Goal: Task Accomplishment & Management: Use online tool/utility

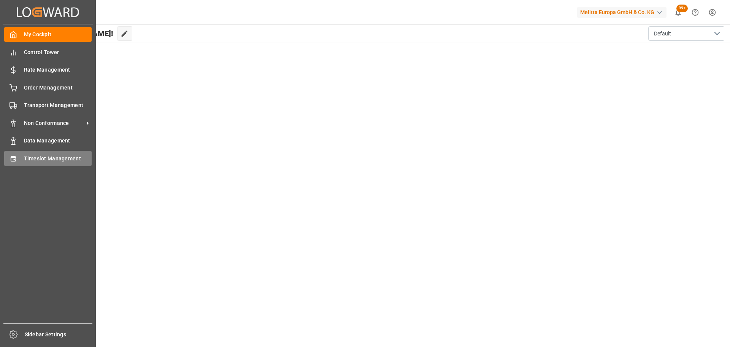
click at [30, 157] on span "Timeslot Management" at bounding box center [58, 158] width 68 height 8
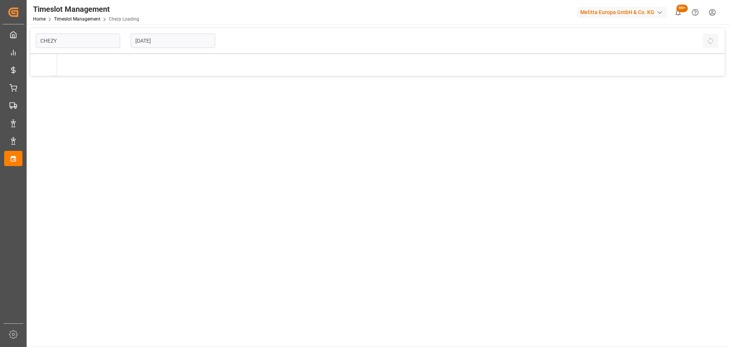
type input "Chezy Loading"
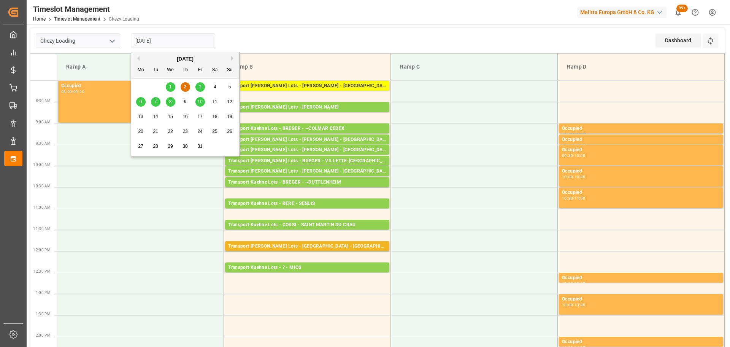
click at [157, 40] on input "[DATE]" at bounding box center [173, 40] width 84 height 14
click at [140, 59] on div "[DATE]" at bounding box center [185, 59] width 108 height 8
click at [137, 58] on button "Previous Month" at bounding box center [137, 58] width 5 height 5
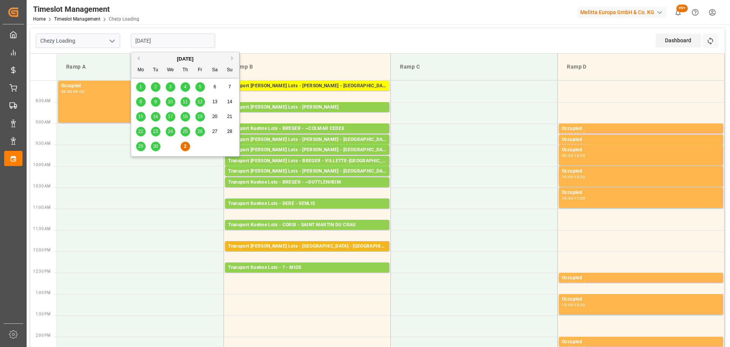
click at [155, 144] on span "30" at bounding box center [155, 145] width 5 height 5
type input "[DATE]"
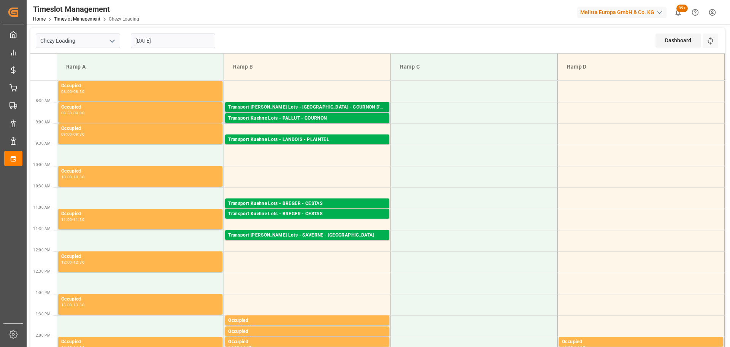
click at [315, 107] on div "Transport [PERSON_NAME] Lots - [GEOGRAPHIC_DATA] - COURNON D'AUVERGNE" at bounding box center [307, 107] width 158 height 8
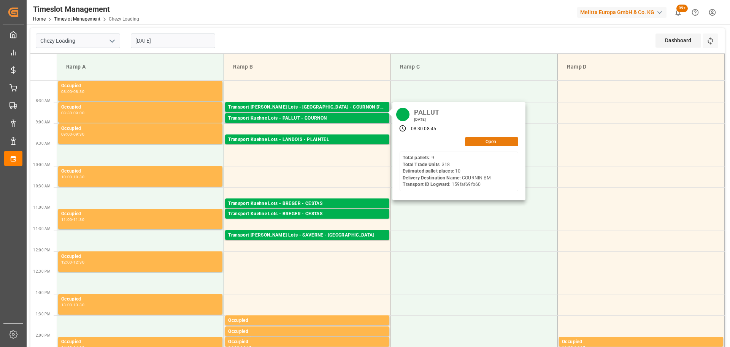
click at [482, 143] on button "Open" at bounding box center [491, 141] width 53 height 9
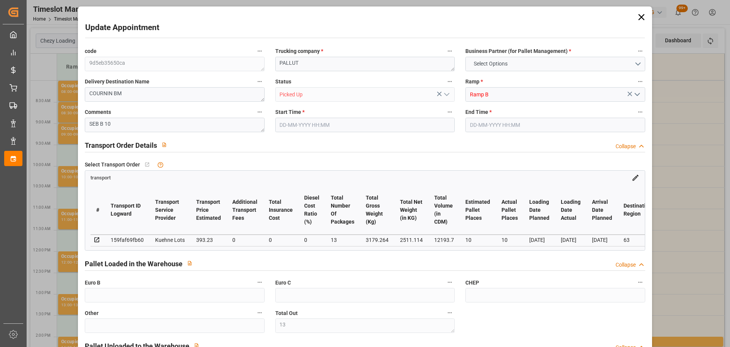
type input "13"
type input "10"
type input "393.23"
type input "0"
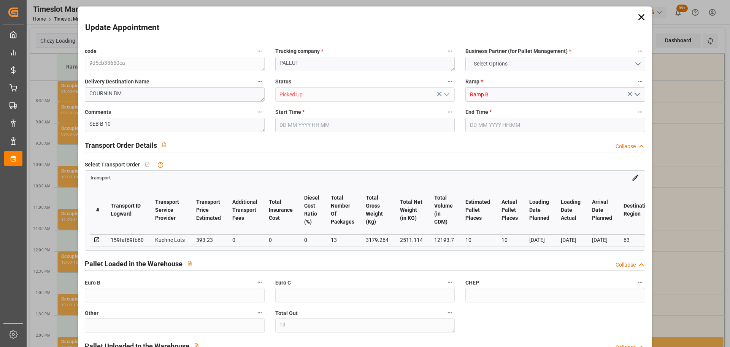
type input "0"
type input "393.23"
type input "0"
type input "13"
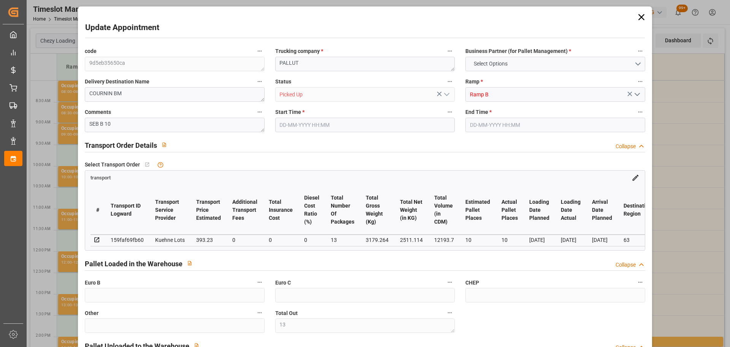
type input "2511.114"
type input "3914"
type input "12193.7"
type input "63"
type input "9"
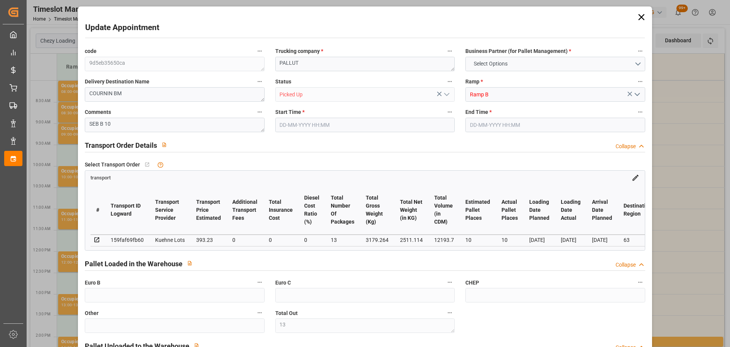
type input "318"
type input "4"
type input "101"
type input "3179.264"
type input "0"
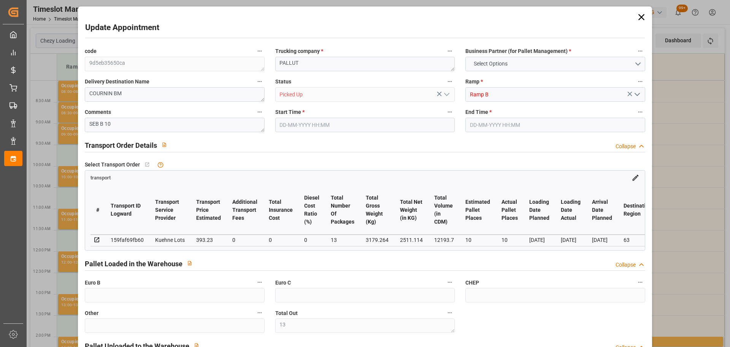
type input "10767.6795"
type input "0"
type input "21"
type input "80"
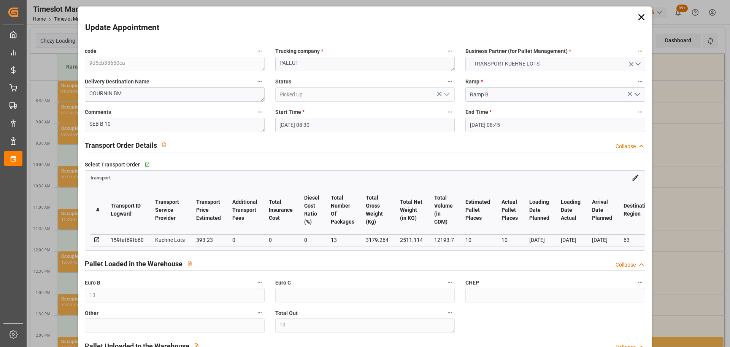
type input "[DATE] 08:30"
type input "[DATE] 08:45"
type input "[DATE] 13:17"
type input "[DATE] 11:21"
type input "[DATE]"
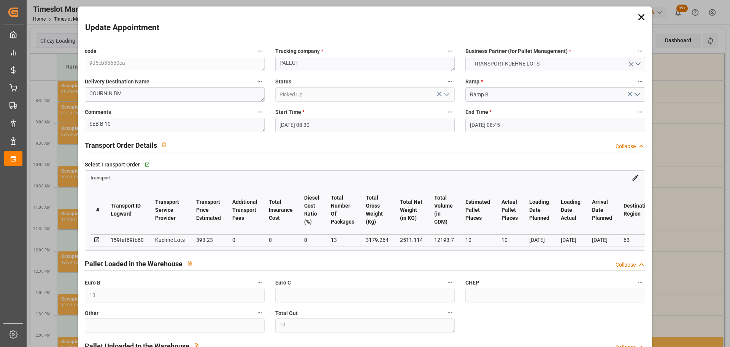
type input "[DATE]"
click at [641, 16] on icon at bounding box center [642, 17] width 11 height 11
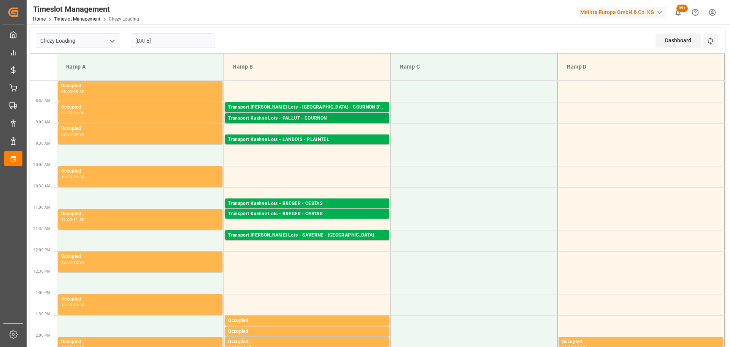
click at [328, 114] on div "Transport [PERSON_NAME] Lots - PALLUT - COURNON Pallets: 4,TU: 617,City: [GEOGR…" at bounding box center [307, 118] width 164 height 10
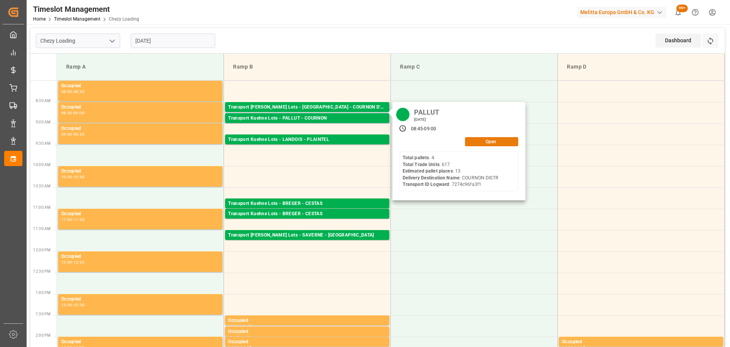
click at [513, 141] on button "Open" at bounding box center [491, 141] width 53 height 9
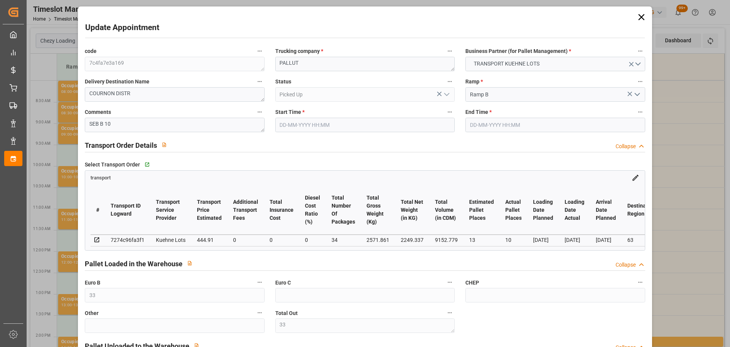
type input "[DATE] 08:45"
type input "[DATE] 09:00"
type input "[DATE] 12:14"
type input "[DATE] 11:23"
type input "[DATE]"
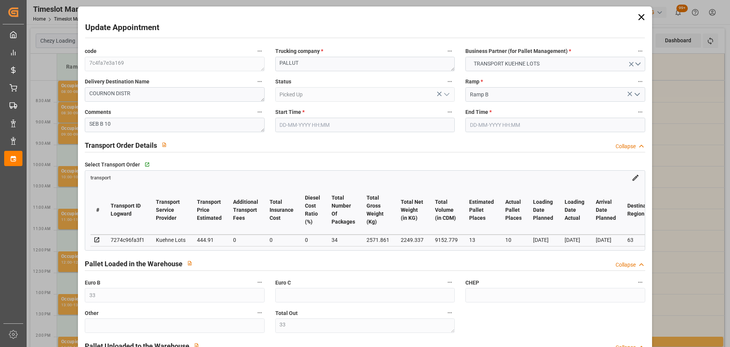
type input "[DATE]"
click at [637, 15] on icon at bounding box center [642, 17] width 11 height 11
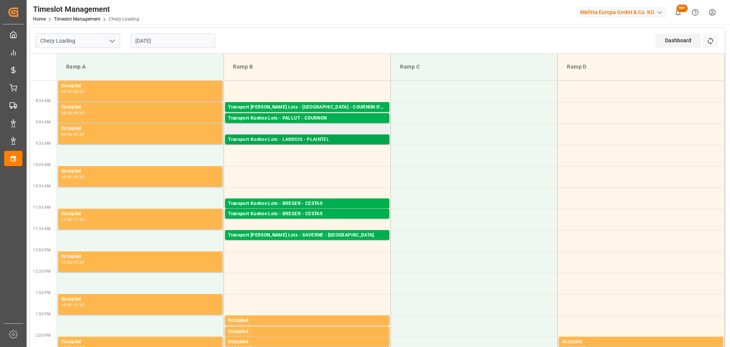
click at [366, 140] on div "Transport Kuehne Lots - LANDOIS - PLAINTEL" at bounding box center [307, 140] width 158 height 8
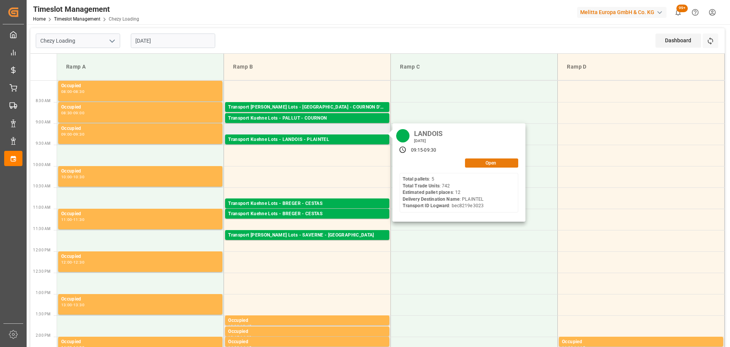
click at [489, 158] on button "Open" at bounding box center [491, 162] width 53 height 9
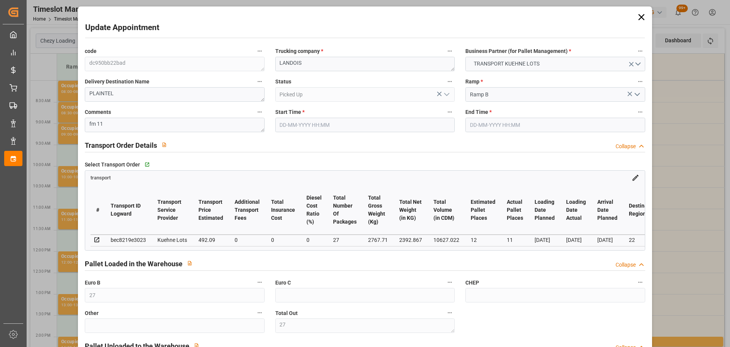
type input "[DATE] 09:15"
type input "[DATE] 09:30"
type input "[DATE] 14:37"
type input "[DATE] 11:37"
type input "[DATE]"
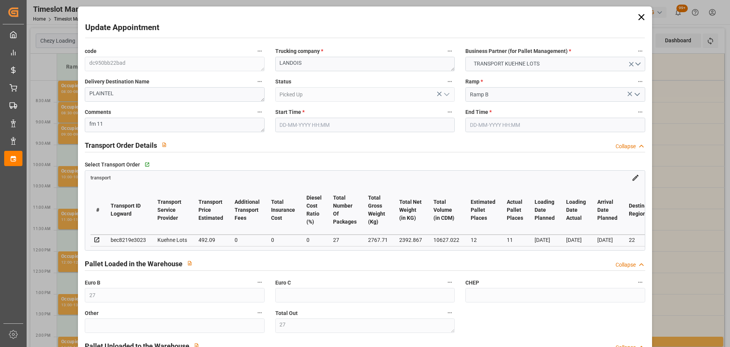
type input "[DATE]"
click at [641, 16] on icon at bounding box center [642, 17] width 11 height 11
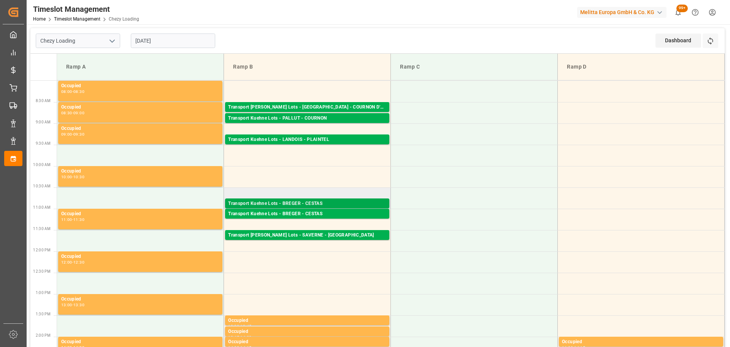
click at [330, 202] on div "Transport Kuehne Lots - BREGER - CESTAS" at bounding box center [307, 204] width 158 height 8
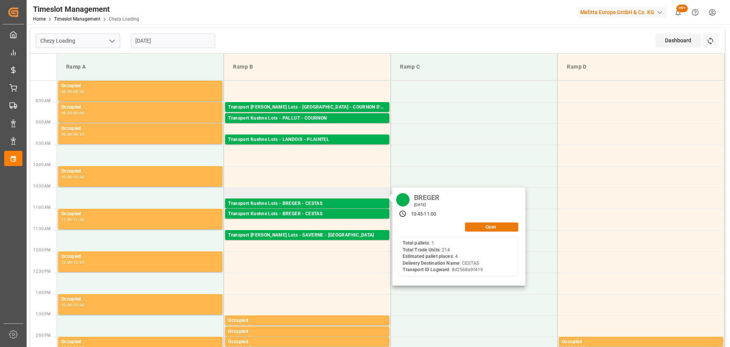
click at [484, 226] on button "Open" at bounding box center [491, 226] width 53 height 9
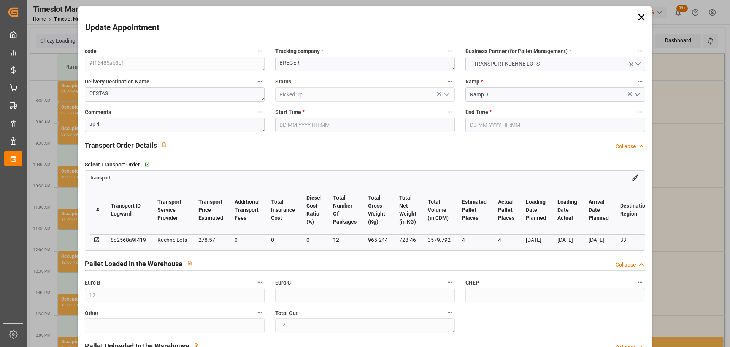
type input "[DATE] 10:45"
type input "[DATE] 11:00"
type input "[DATE] 14:37"
type input "[DATE] 11:42"
type input "[DATE]"
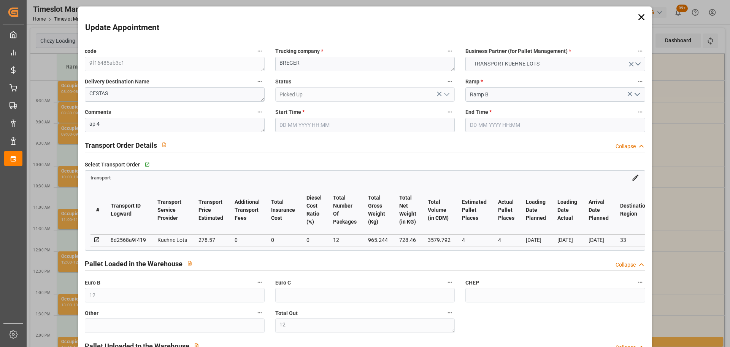
type input "[DATE]"
click at [639, 14] on icon at bounding box center [642, 17] width 11 height 11
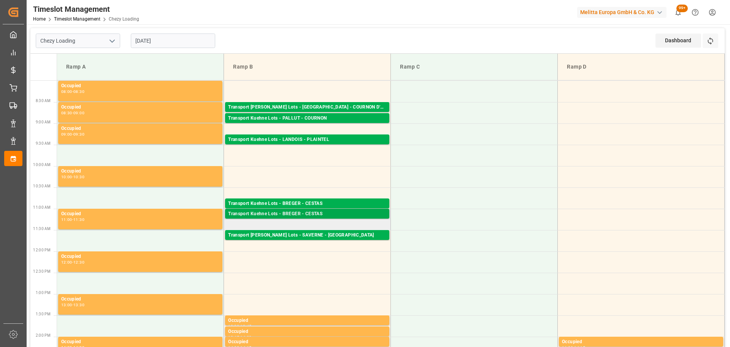
click at [296, 211] on div "Transport Kuehne Lots - BREGER - CESTAS" at bounding box center [307, 214] width 158 height 8
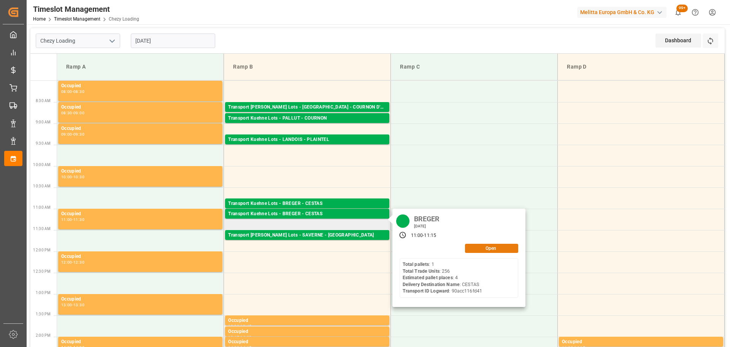
click at [481, 247] on button "Open" at bounding box center [491, 247] width 53 height 9
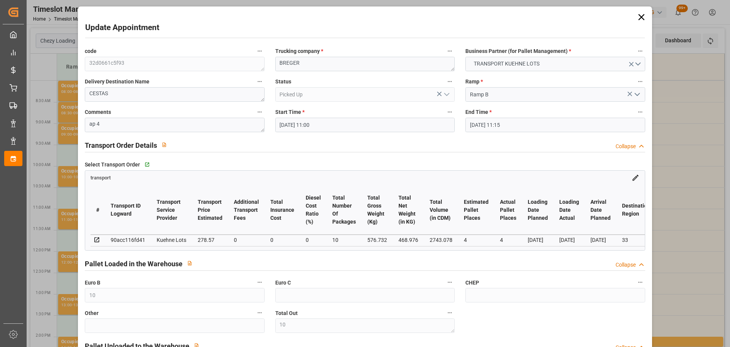
click at [639, 19] on icon at bounding box center [642, 17] width 11 height 11
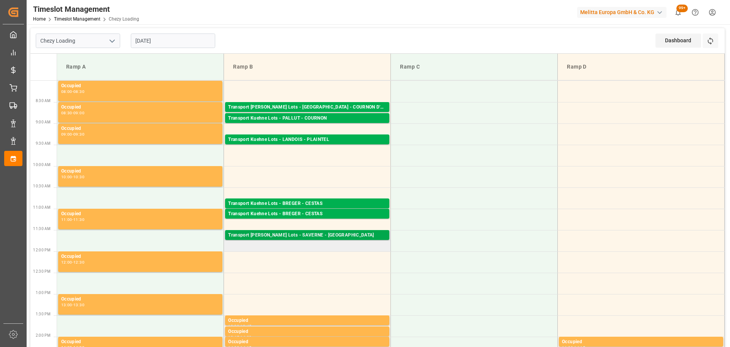
click at [284, 235] on div "Transport [PERSON_NAME] Lots - SAVERNE - [GEOGRAPHIC_DATA]" at bounding box center [307, 235] width 158 height 8
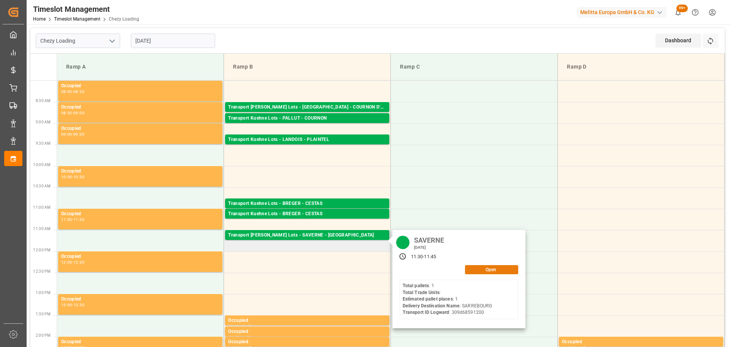
click at [485, 269] on button "Open" at bounding box center [491, 269] width 53 height 9
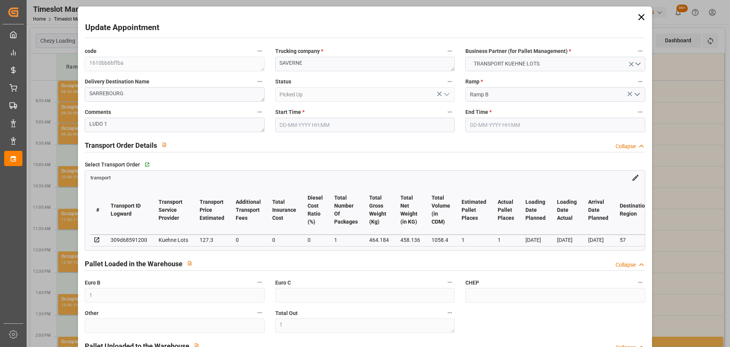
type input "[DATE] 11:30"
type input "[DATE] 11:45"
type input "[DATE] 14:38"
type input "[DATE] 11:38"
type input "[DATE]"
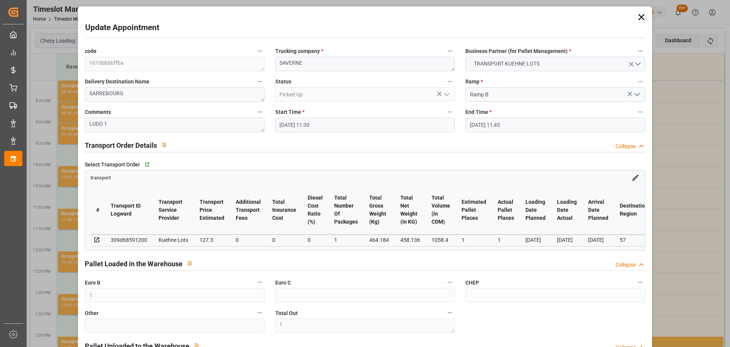
type input "[DATE]"
drag, startPoint x: 640, startPoint y: 15, endPoint x: 616, endPoint y: 14, distance: 24.0
click at [640, 15] on icon at bounding box center [642, 17] width 11 height 11
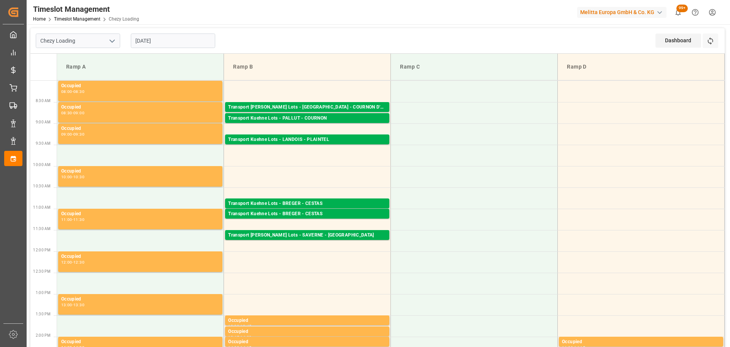
click at [165, 43] on input "[DATE]" at bounding box center [173, 40] width 84 height 14
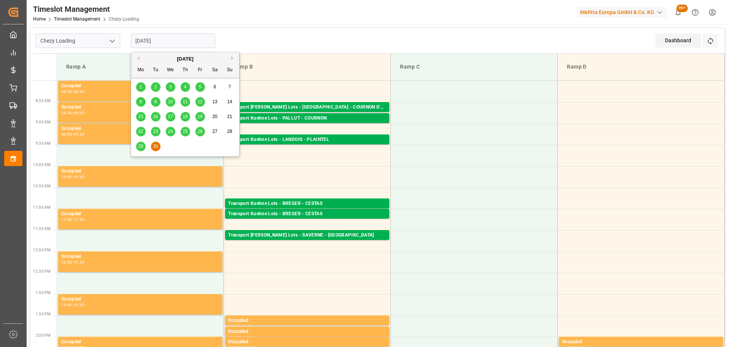
click at [232, 56] on div "[DATE]" at bounding box center [185, 59] width 108 height 8
click at [230, 56] on div "[DATE]" at bounding box center [185, 59] width 108 height 8
click at [231, 56] on button "Next Month" at bounding box center [233, 58] width 5 height 5
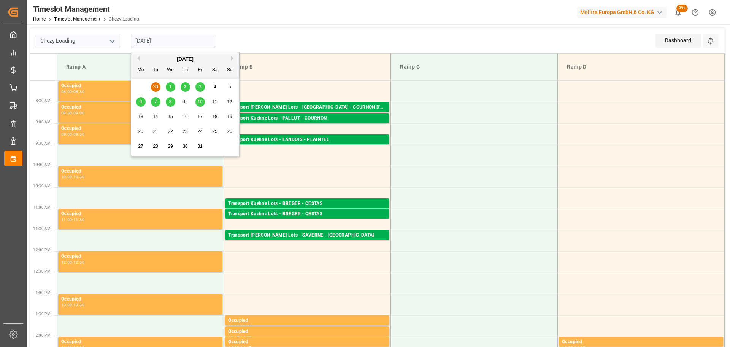
click at [173, 86] on div "1" at bounding box center [171, 87] width 10 height 9
type input "[DATE]"
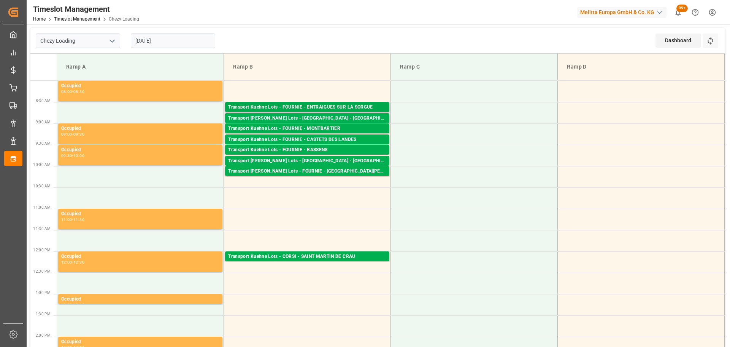
click at [283, 104] on div "Transport Kuehne Lots - FOURNIE - ENTRAIGUES SUR LA SORGUE" at bounding box center [307, 107] width 158 height 8
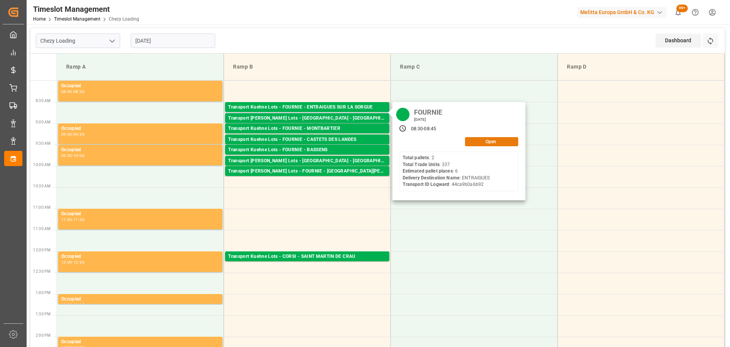
click at [490, 141] on button "Open" at bounding box center [491, 141] width 53 height 9
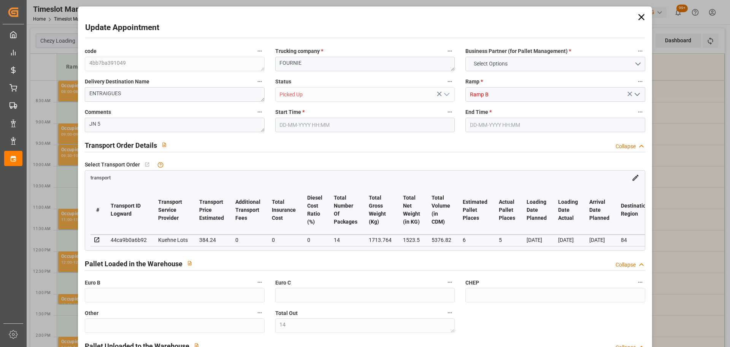
type input "14"
type input "6"
type input "5"
type input "384.24"
type input "0"
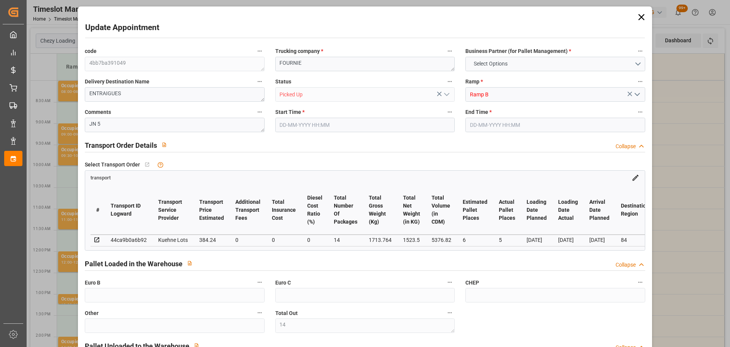
type input "0"
type input "384.24"
type input "0"
type input "14"
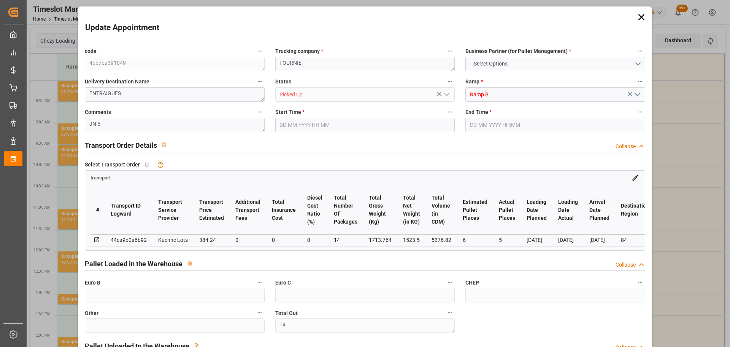
type input "1523.5"
type input "2059.052"
type input "5376.82"
type input "84"
type input "2"
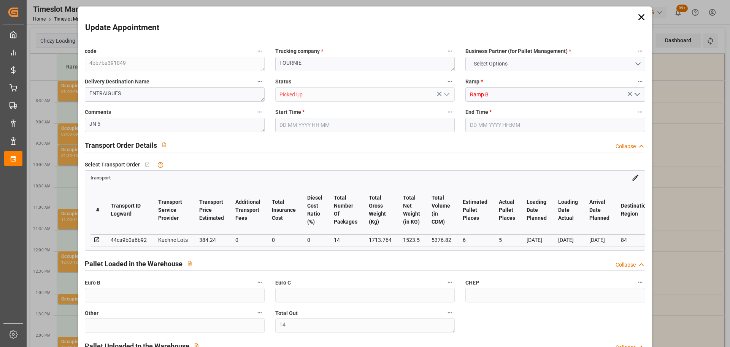
type input "337"
type input "14"
type input "101"
type input "1713.764"
type input "0"
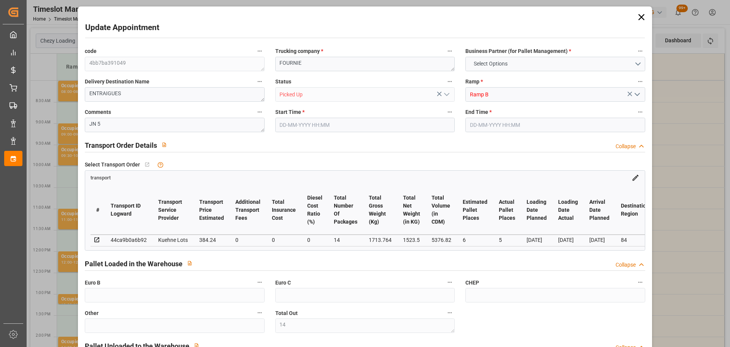
type input "4710.8598"
type input "0"
type input "21"
type input "35"
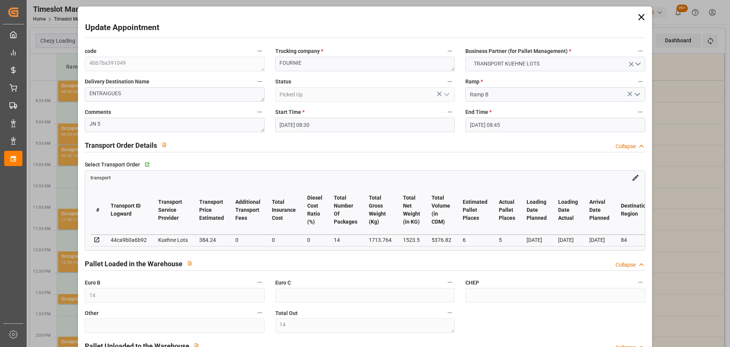
type input "[DATE] 08:30"
type input "[DATE] 08:45"
type input "[DATE] 13:04"
type input "[DATE] 11:34"
type input "[DATE]"
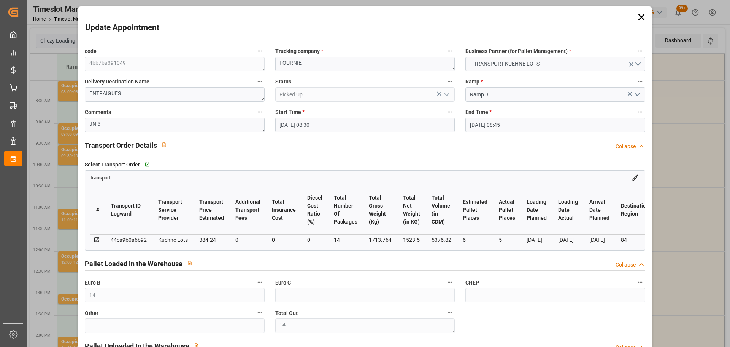
type input "[DATE]"
click at [638, 16] on icon at bounding box center [641, 17] width 6 height 6
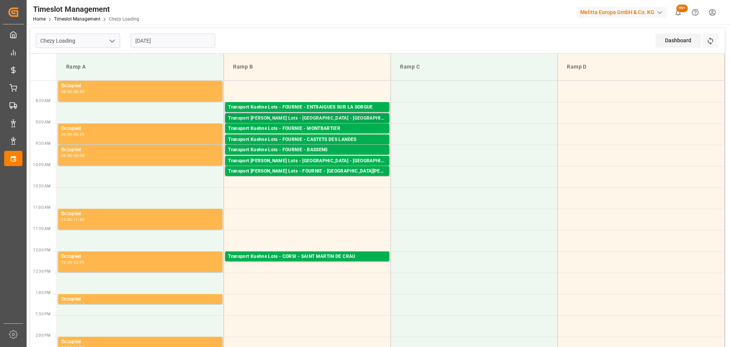
click at [297, 116] on div "Transport [PERSON_NAME] Lots - [GEOGRAPHIC_DATA] - [GEOGRAPHIC_DATA]" at bounding box center [307, 119] width 158 height 8
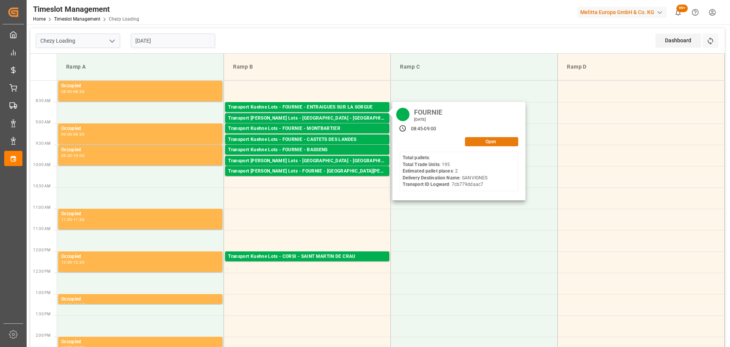
click at [506, 145] on button "Open" at bounding box center [491, 141] width 53 height 9
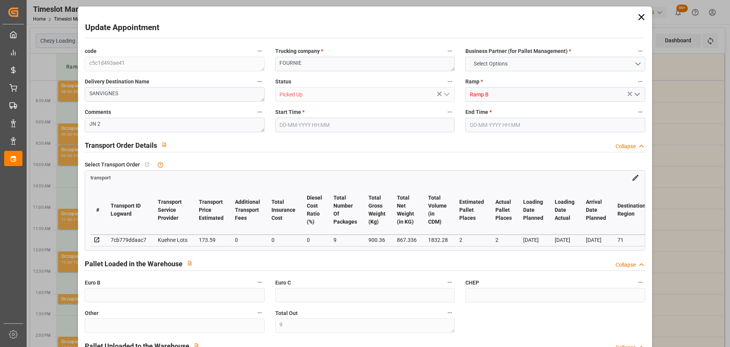
type input "9"
type input "2"
type input "173.59"
type input "0"
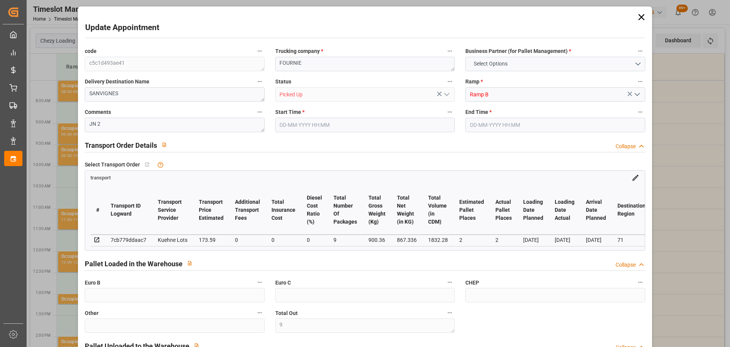
type input "0"
type input "173.59"
type input "0"
type input "9"
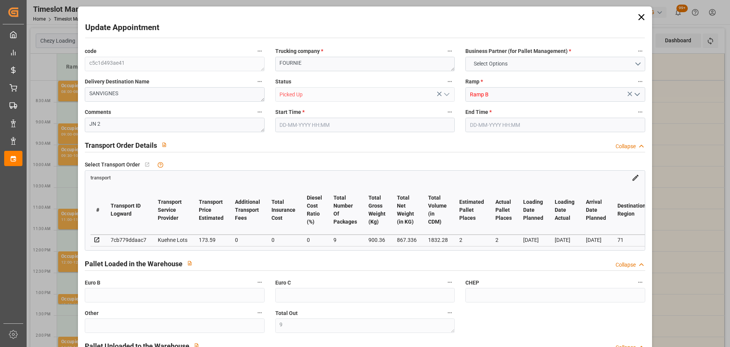
type input "867.336"
type input "946.36"
type input "1832.28"
type input "71"
type input "0"
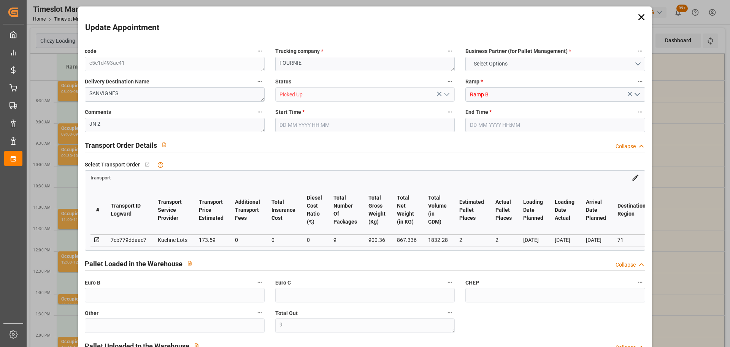
type input "195"
type input "9"
type input "101"
type input "900.36"
type input "0"
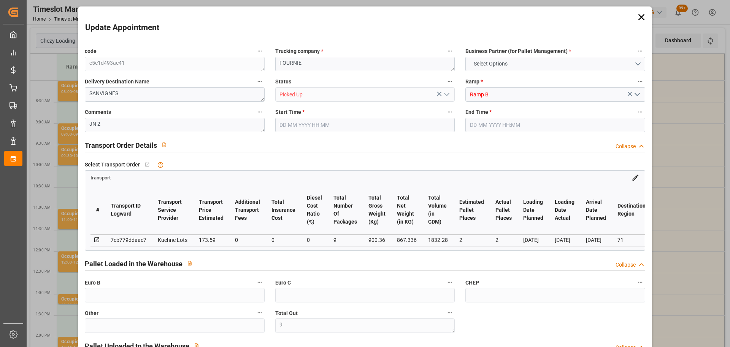
type input "4710.8598"
type input "0"
type input "21"
type input "35"
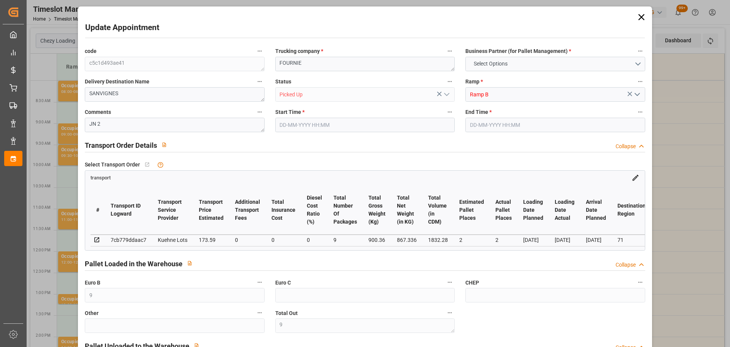
type input "[DATE] 08:45"
type input "[DATE] 09:00"
type input "[DATE] 13:04"
type input "[DATE] 11:33"
type input "[DATE]"
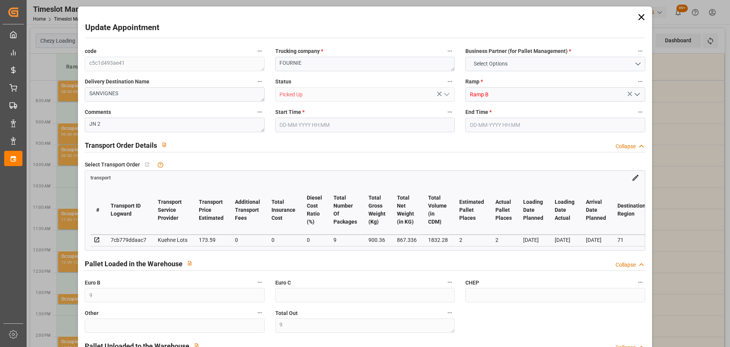
type input "[DATE]"
click at [643, 16] on icon at bounding box center [642, 17] width 11 height 11
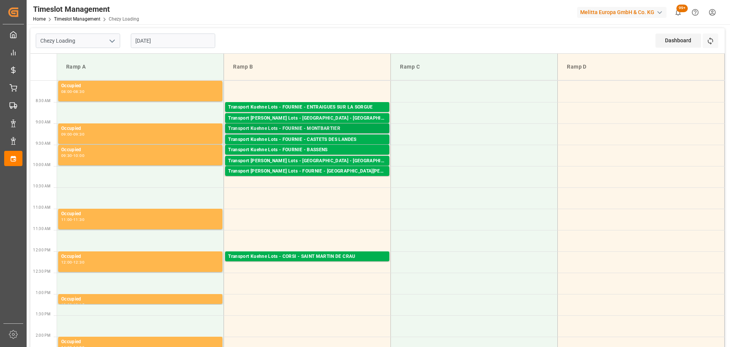
click at [326, 126] on div "Transport Kuehne Lots - FOURNIE - MONTBARTIER" at bounding box center [307, 129] width 158 height 8
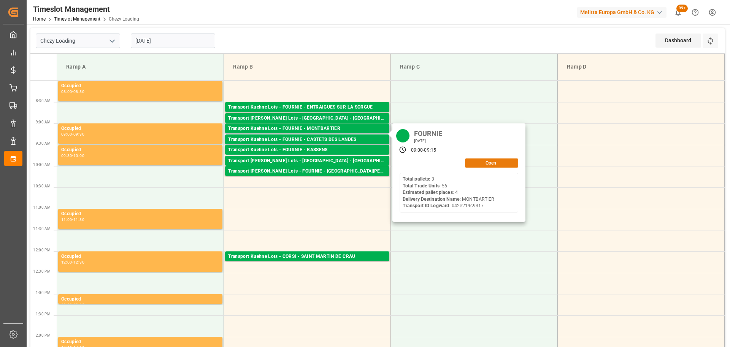
click at [483, 162] on button "Open" at bounding box center [491, 162] width 53 height 9
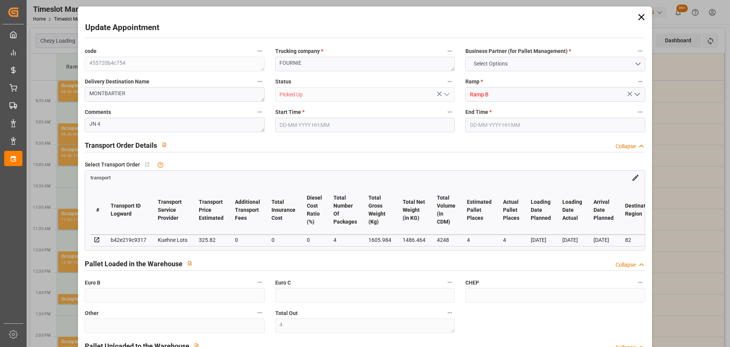
type input "4"
type input "325.82"
type input "0"
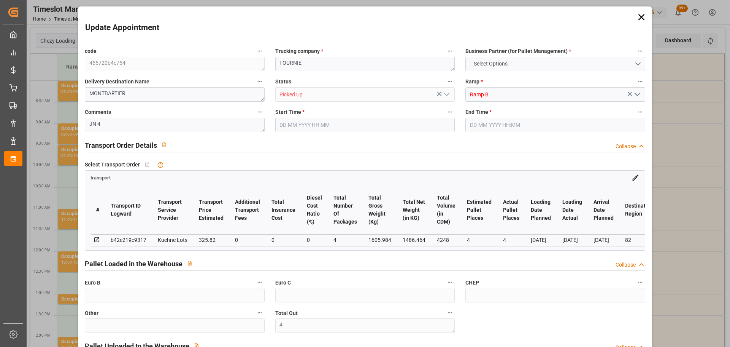
type input "0"
type input "325.82"
type input "0"
type input "4"
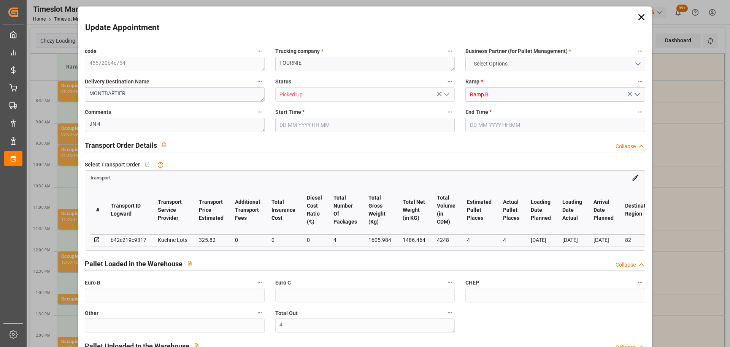
type input "1486.464"
type input "1791"
type input "4248"
type input "82"
type input "3"
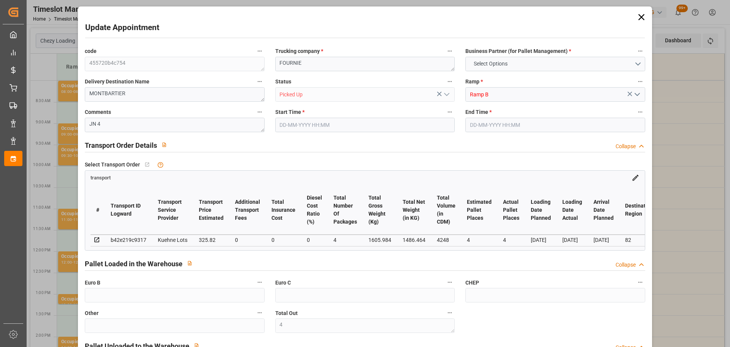
type input "56"
type input "4"
type input "101"
type input "1605.984"
type input "0"
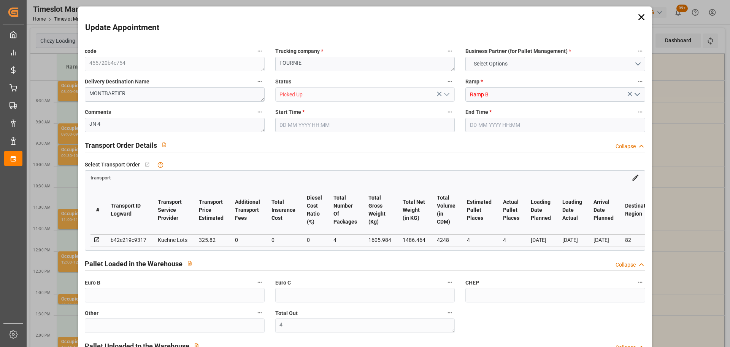
type input "4710.8598"
type input "0"
type input "21"
type input "35"
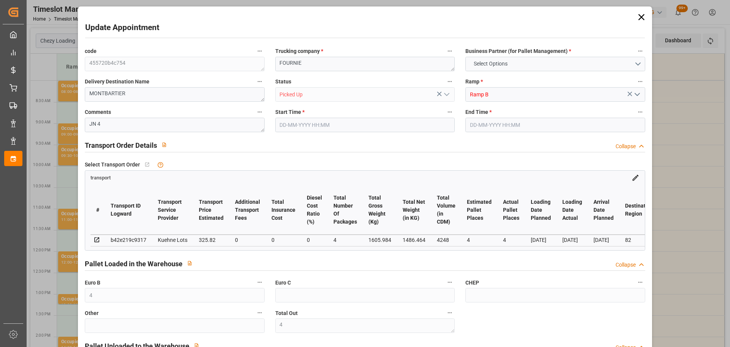
type input "[DATE] 09:00"
type input "[DATE] 09:15"
type input "[DATE] 13:06"
type input "[DATE] 11:32"
type input "[DATE]"
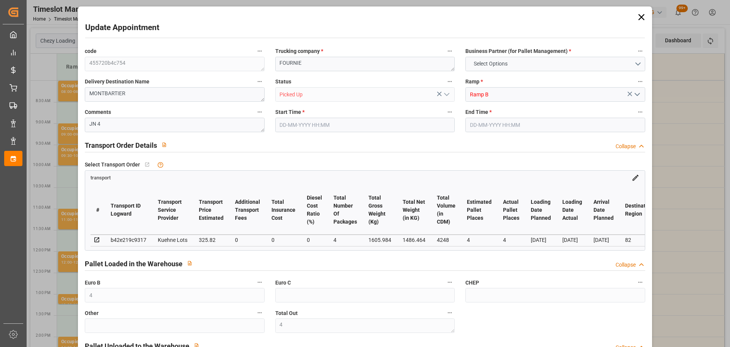
type input "[DATE]"
click at [641, 15] on icon at bounding box center [641, 17] width 6 height 6
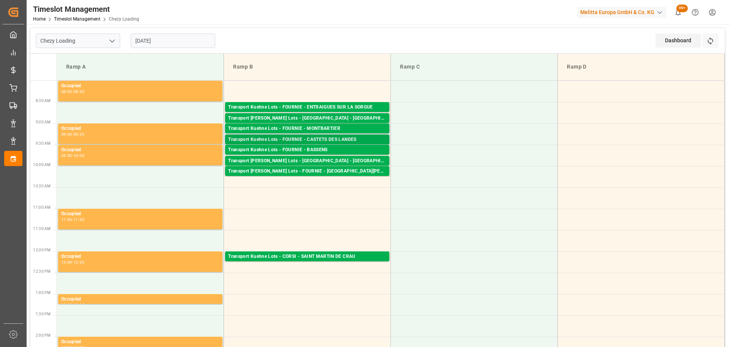
click at [302, 139] on div "Transport Kuehne Lots - FOURNIE - CASTETS DES LANDES" at bounding box center [307, 140] width 158 height 8
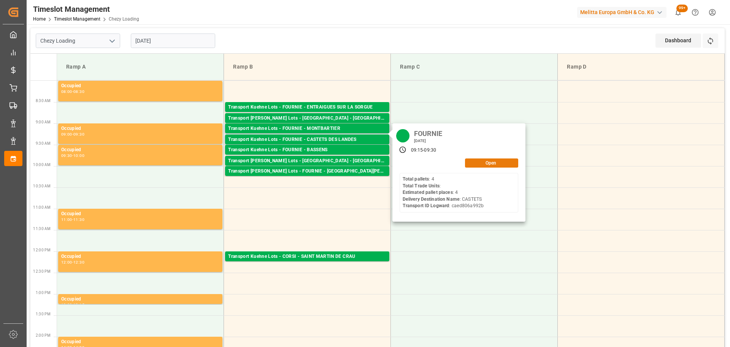
click at [495, 165] on button "Open" at bounding box center [491, 162] width 53 height 9
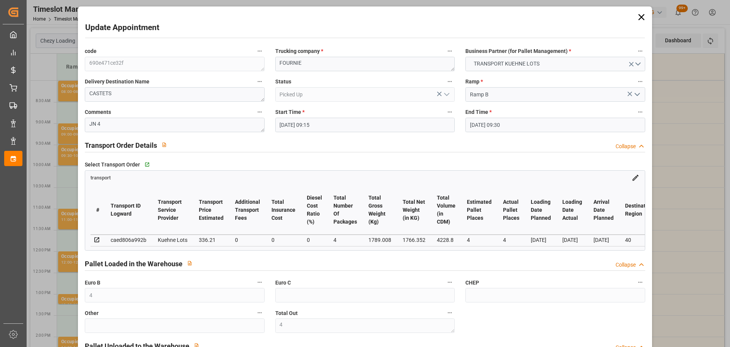
click at [637, 17] on icon at bounding box center [642, 17] width 11 height 11
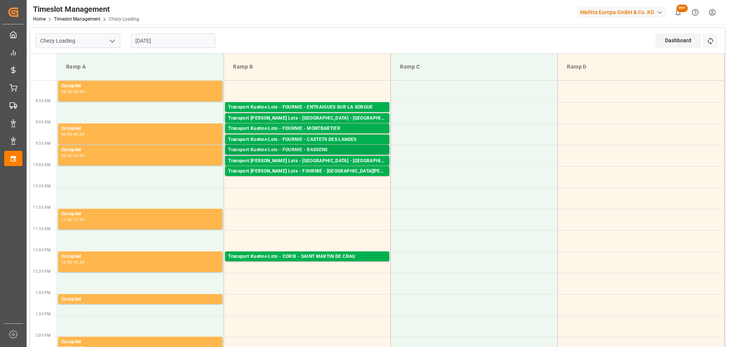
click at [343, 145] on div "Transport [PERSON_NAME] Lots - FOURNIE - BASSENS Pallets: 4,TU: ,City: [GEOGRAP…" at bounding box center [307, 150] width 164 height 10
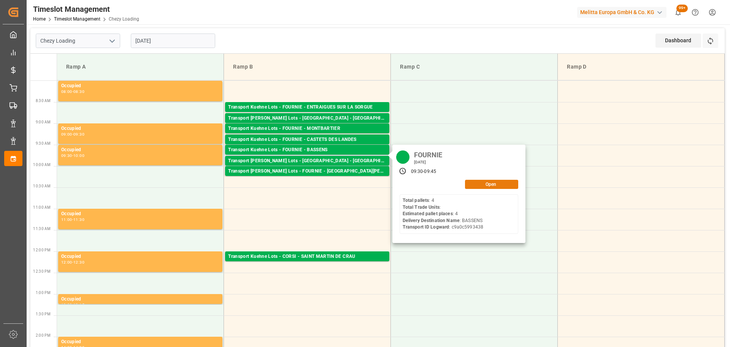
click at [471, 181] on button "Open" at bounding box center [491, 184] width 53 height 9
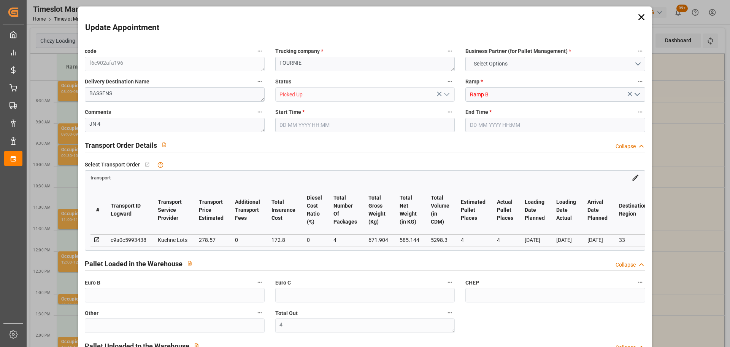
type input "4"
type input "278.57"
type input "0"
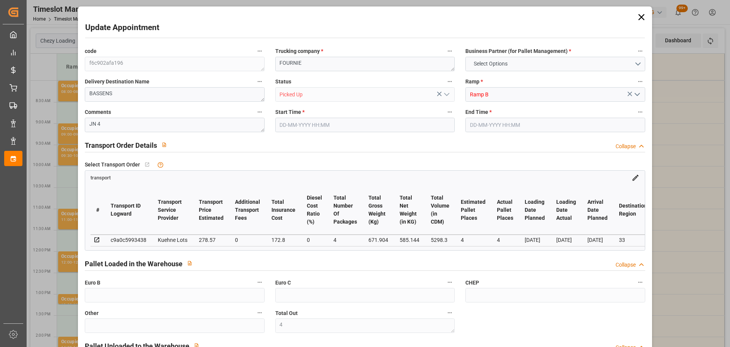
type input "172.8"
type input "0"
type input "451.37"
type input "0"
type input "4"
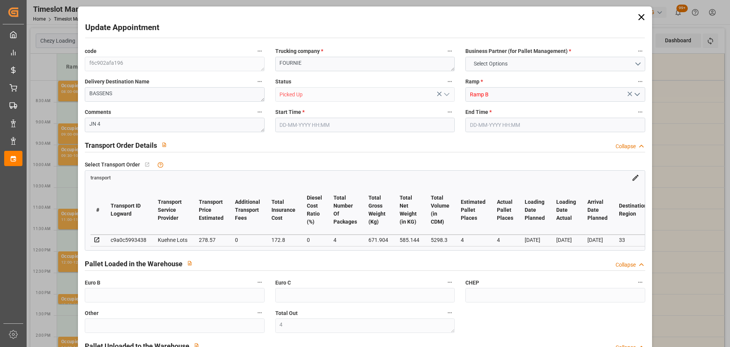
type input "585.144"
type input "768"
type input "5298.3"
type input "33"
type input "4"
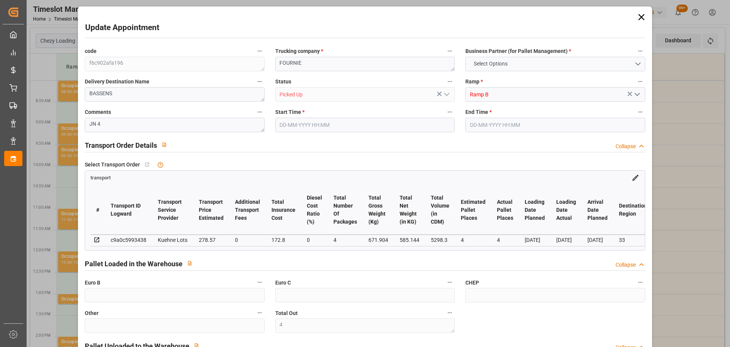
type input "0"
type input "4"
type input "101"
type input "671.904"
type input "0"
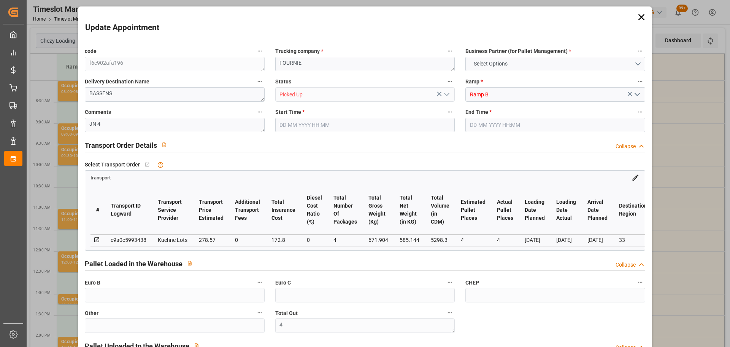
type input "4710.8598"
type input "0"
type input "21"
type input "35"
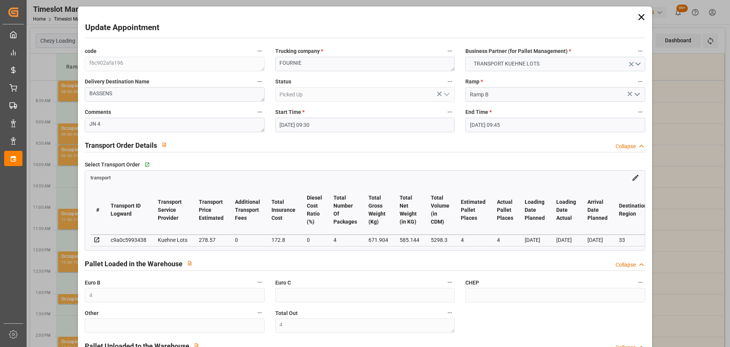
type input "[DATE] 09:30"
type input "[DATE] 09:45"
type input "[DATE] 12:32"
type input "[DATE] 11:30"
type input "[DATE]"
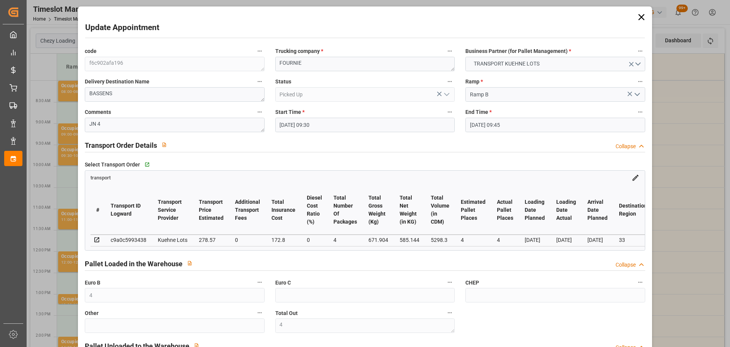
type input "[DATE]"
click at [637, 18] on icon at bounding box center [642, 17] width 11 height 11
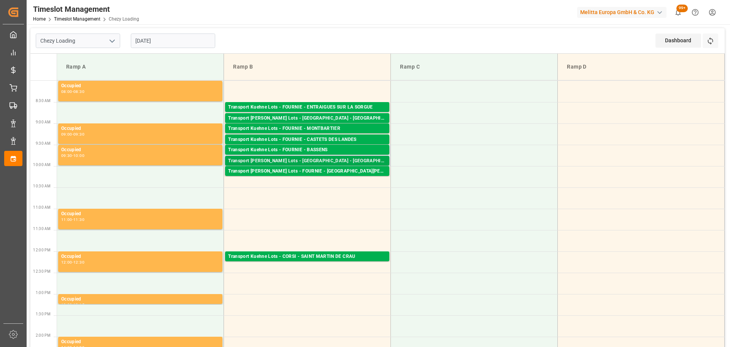
click at [313, 159] on div "Transport [PERSON_NAME] Lots - [GEOGRAPHIC_DATA] - [GEOGRAPHIC_DATA]" at bounding box center [307, 161] width 158 height 8
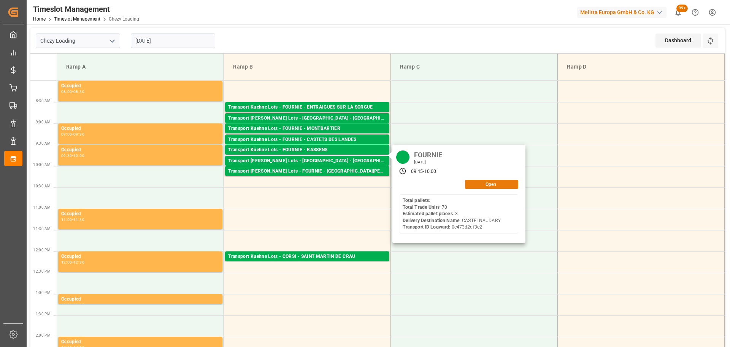
click at [481, 183] on button "Open" at bounding box center [491, 184] width 53 height 9
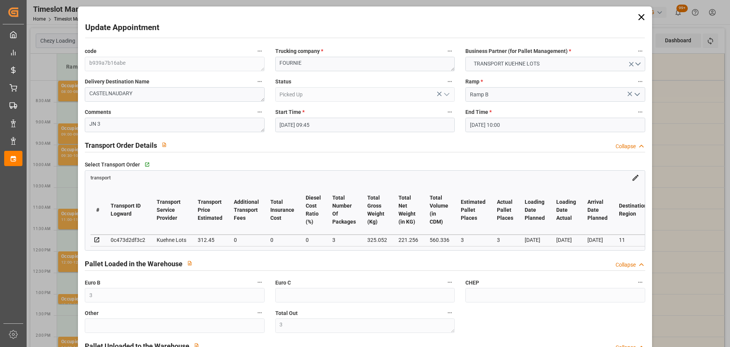
click at [640, 18] on icon at bounding box center [641, 17] width 6 height 6
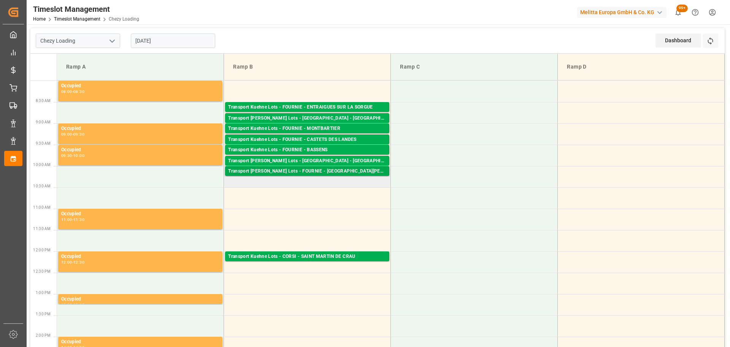
click at [322, 168] on div "Transport [PERSON_NAME] Lots - FOURNIE - [GEOGRAPHIC_DATA][PERSON_NAME]" at bounding box center [307, 171] width 158 height 8
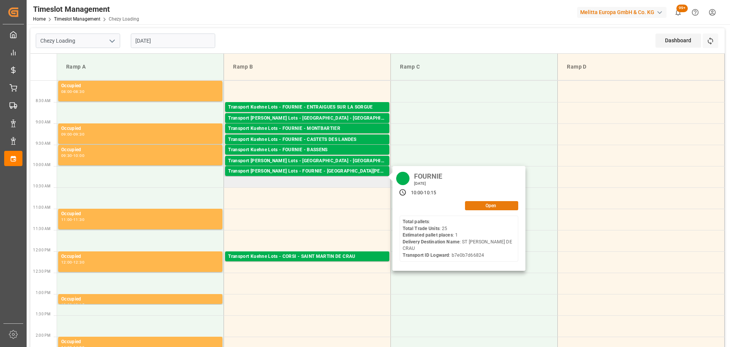
click at [497, 203] on button "Open" at bounding box center [491, 205] width 53 height 9
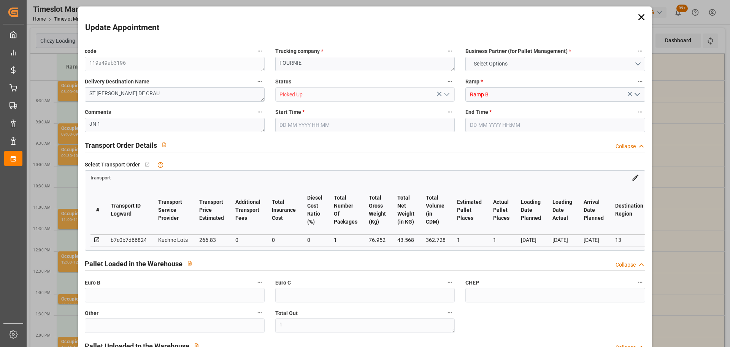
type input "1"
type input "266.83"
type input "0"
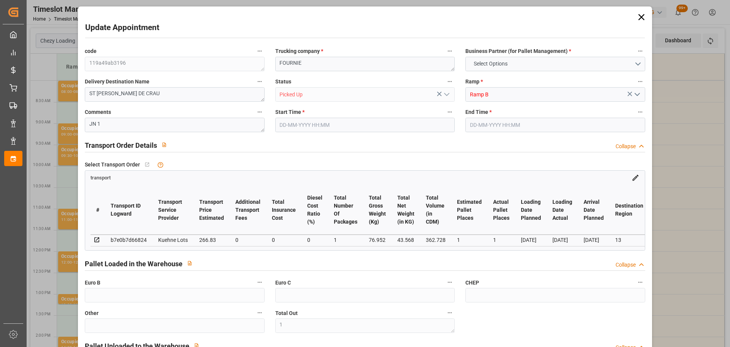
type input "0"
type input "266.83"
type input "0"
click at [638, 13] on icon at bounding box center [642, 17] width 11 height 11
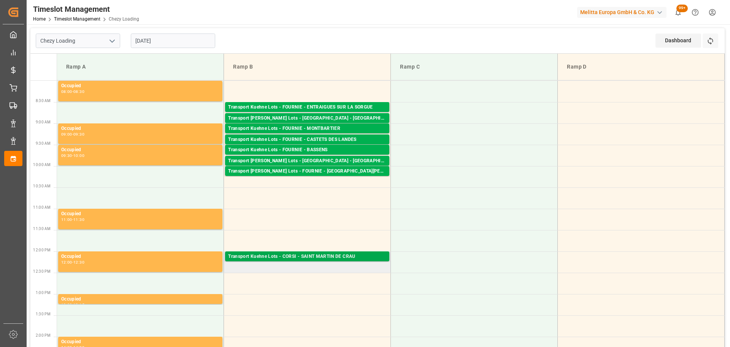
click at [348, 256] on div "Transport Kuehne Lots - CORSI - SAINT MARTIN DE CRAU" at bounding box center [307, 257] width 158 height 8
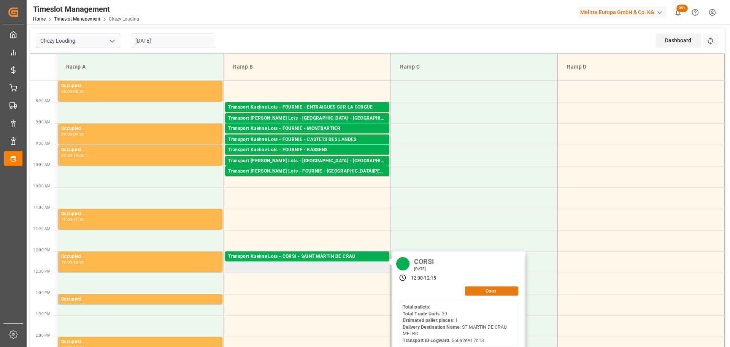
click at [490, 290] on button "Open" at bounding box center [491, 290] width 53 height 9
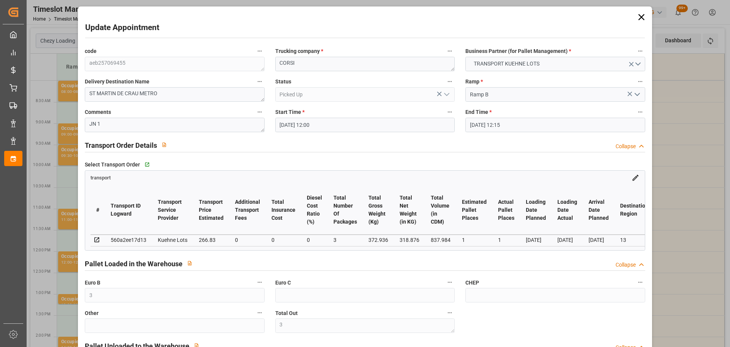
click at [640, 17] on icon at bounding box center [642, 17] width 11 height 11
